Goal: Check status: Check status

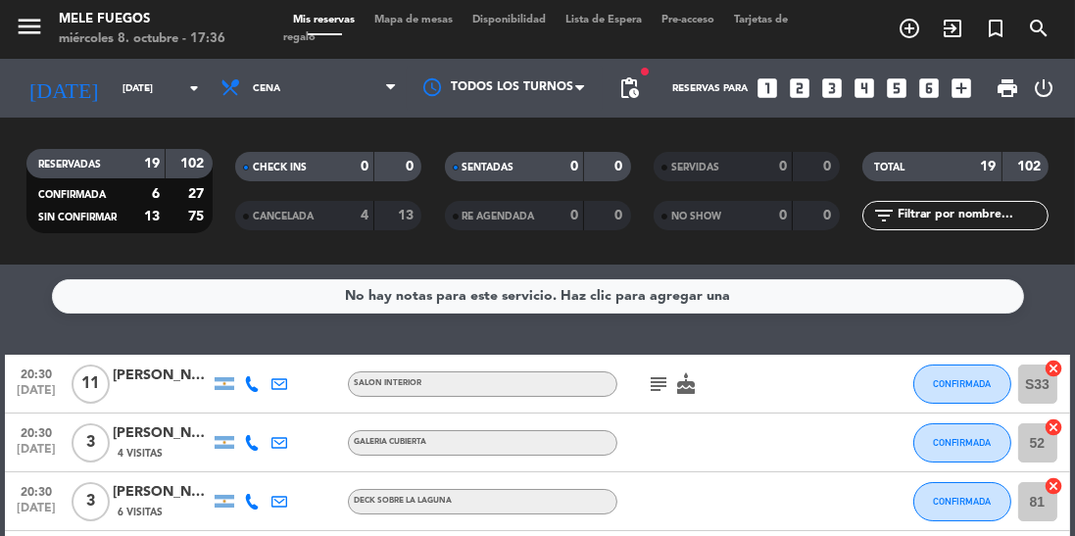
click at [195, 94] on icon "arrow_drop_down" at bounding box center [194, 88] width 24 height 24
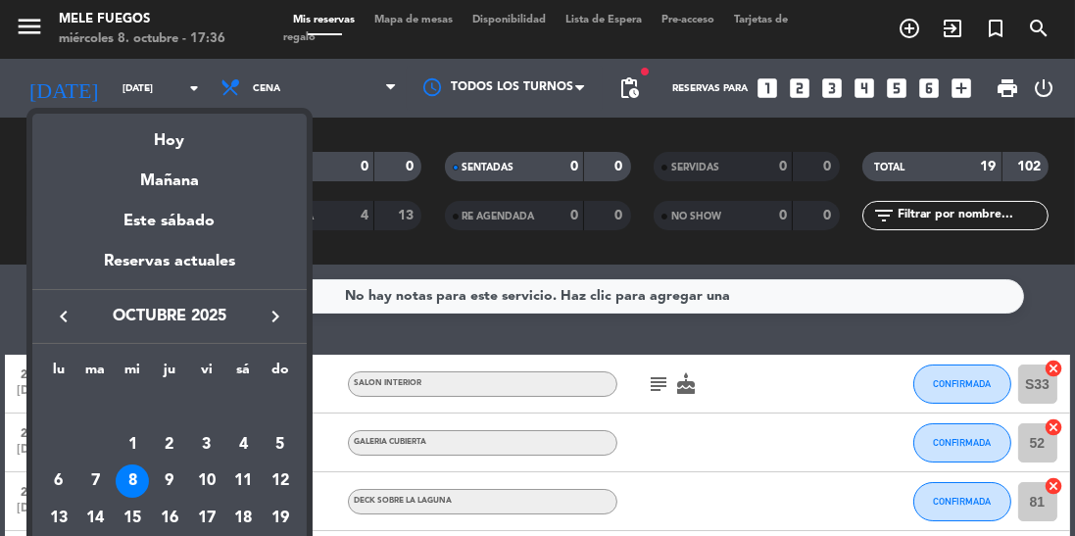
click at [170, 479] on div "9" at bounding box center [169, 481] width 33 height 33
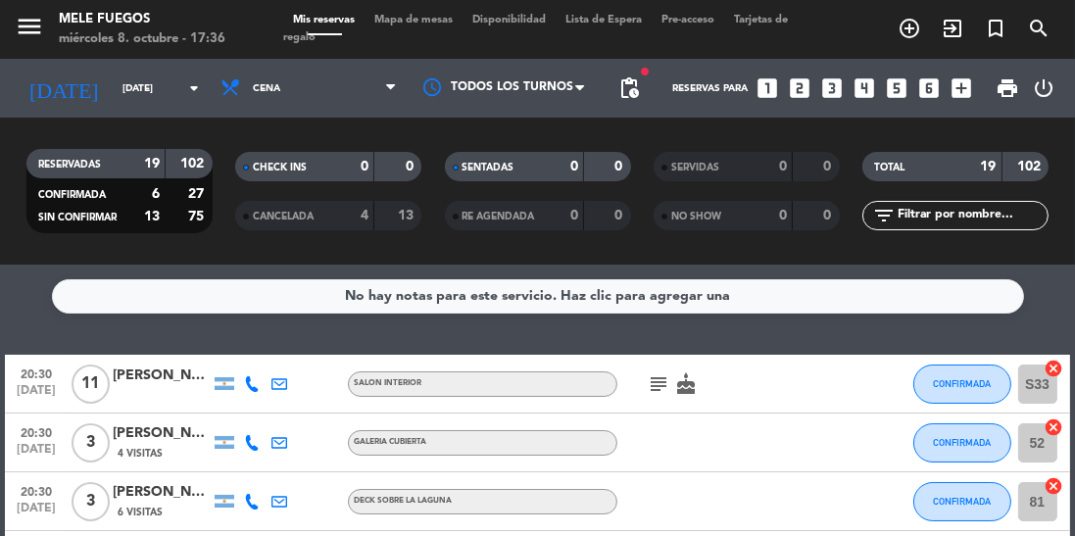
type input "jue. 9 oct."
click at [388, 99] on span "Cena" at bounding box center [309, 88] width 196 height 43
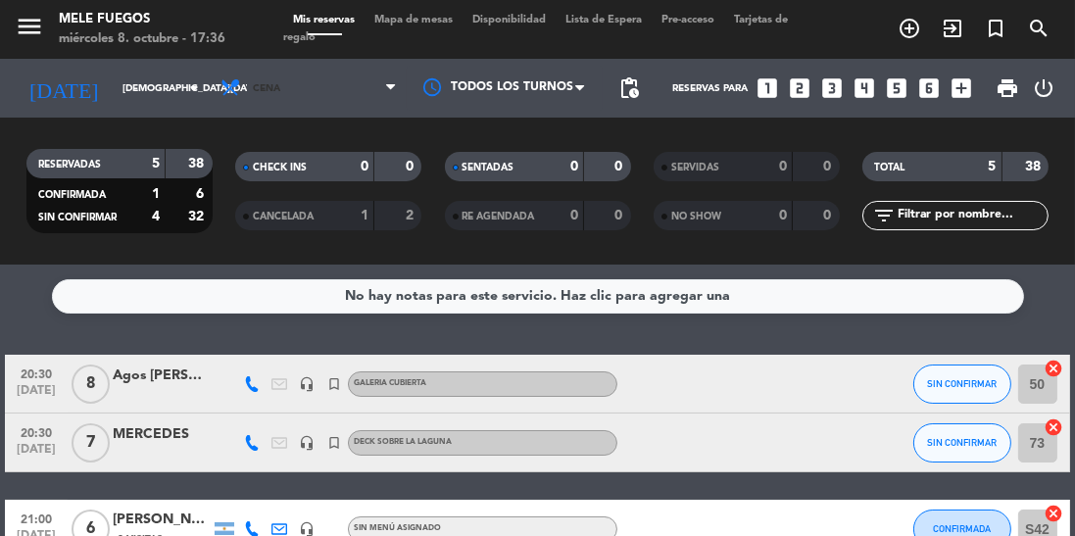
click at [385, 95] on span "Cena" at bounding box center [309, 88] width 196 height 43
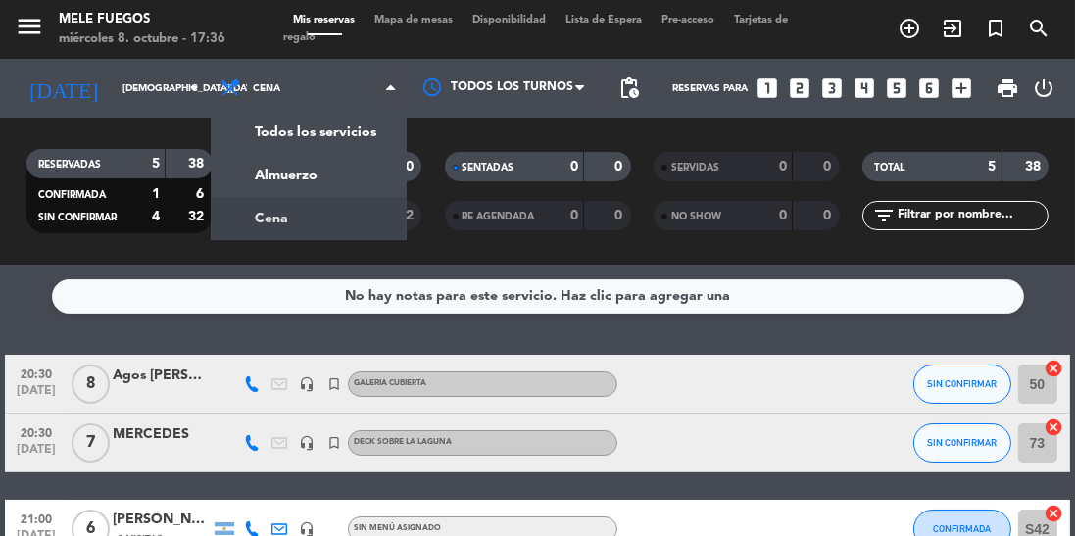
click at [363, 175] on div "menu Mele Fuegos miércoles 8. octubre - 17:36 Mis reservas Mapa de mesas Dispon…" at bounding box center [537, 132] width 1075 height 265
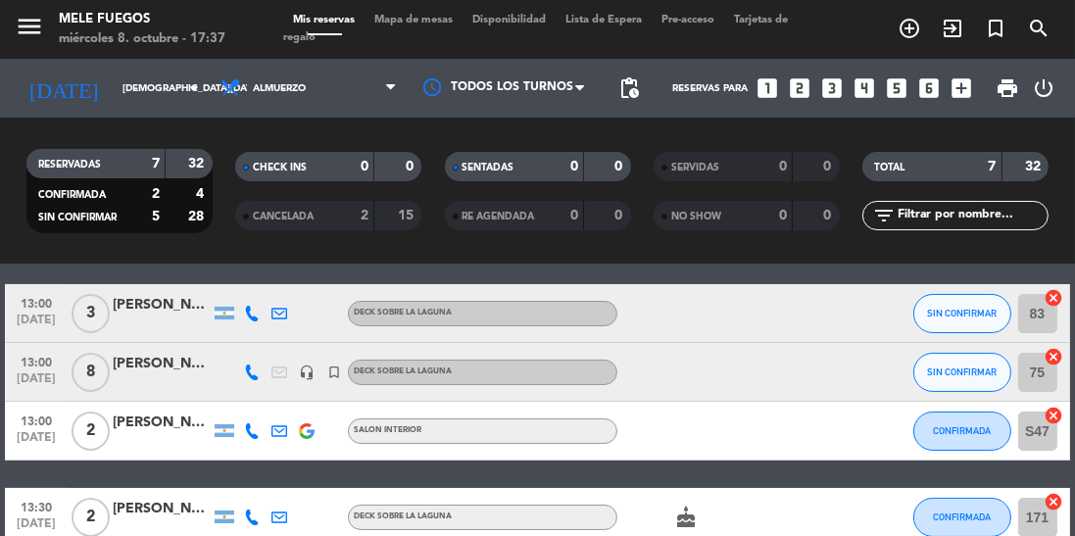
scroll to position [276, 0]
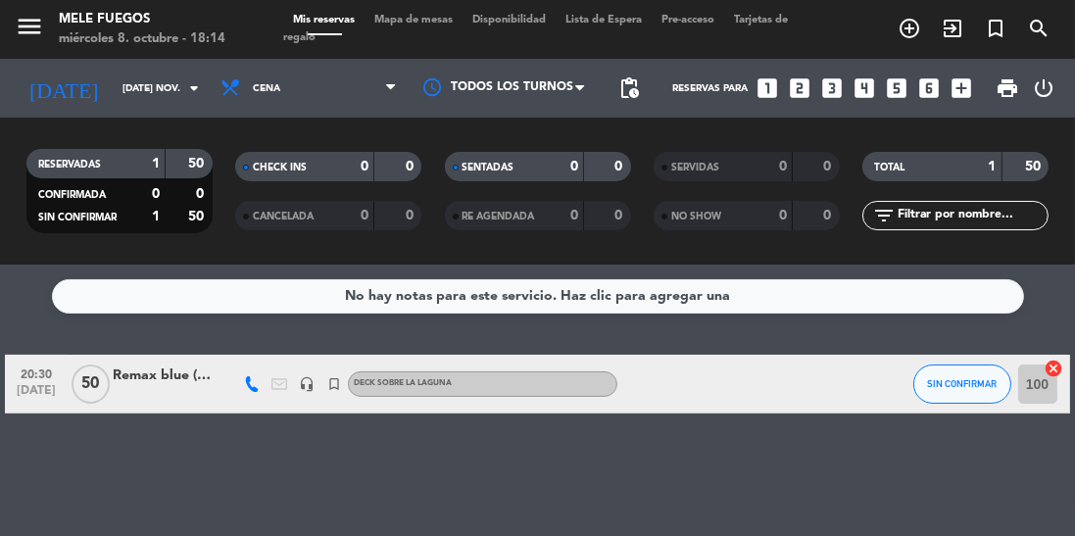
click at [117, 78] on input "[DATE] nov." at bounding box center [185, 89] width 144 height 30
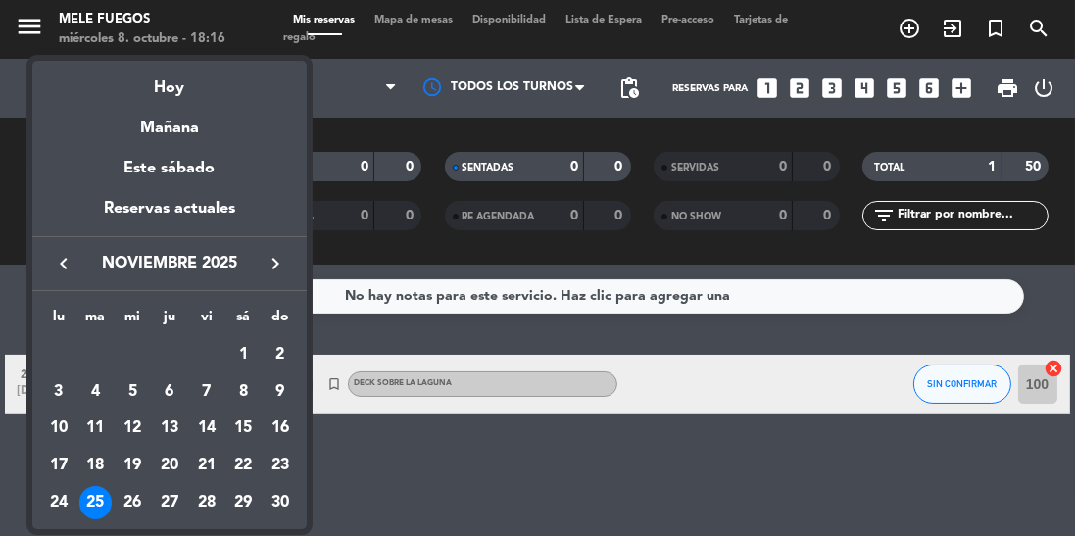
click at [280, 468] on div "23" at bounding box center [280, 465] width 33 height 33
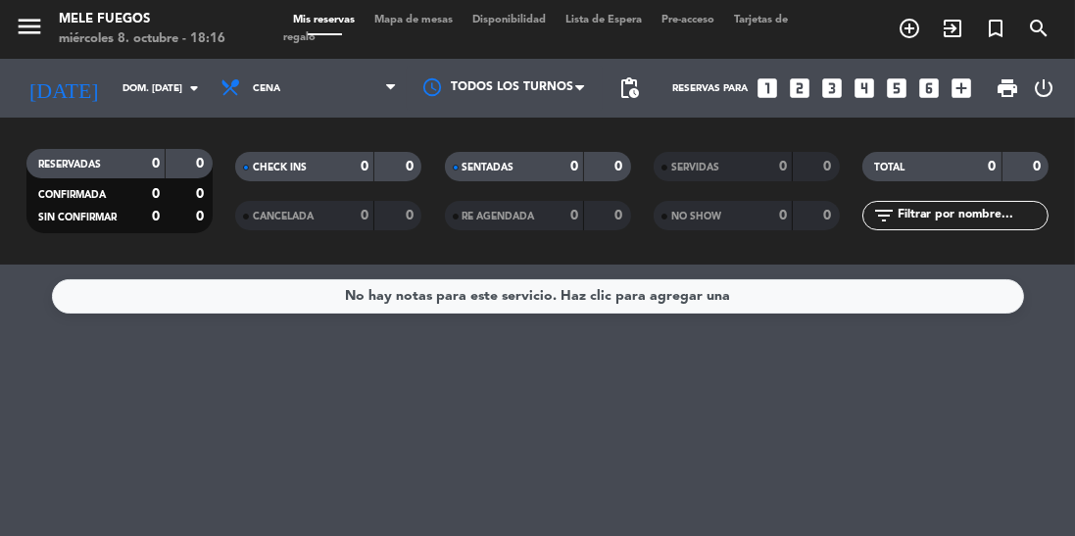
click at [117, 102] on input "dom. 23 nov." at bounding box center [185, 89] width 144 height 30
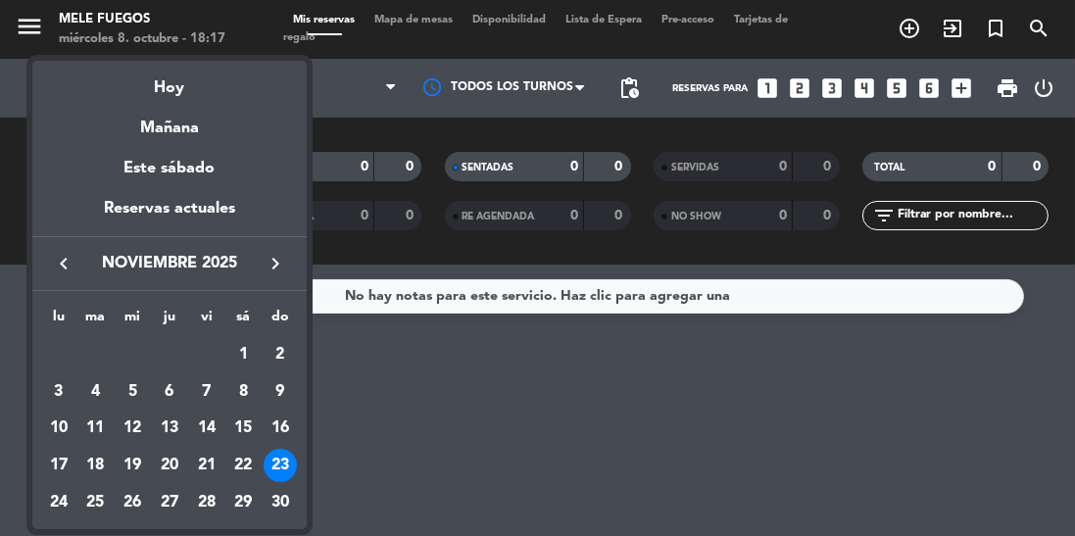
click at [280, 396] on div "9" at bounding box center [280, 391] width 33 height 33
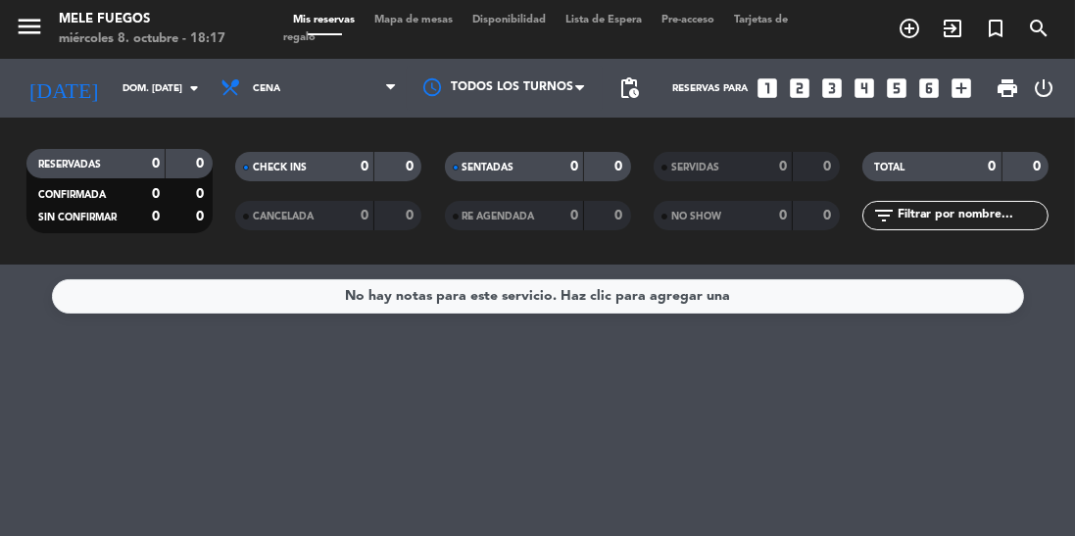
type input "dom. 9 nov."
